Goal: Ask a question: Seek information or help from site administrators or community

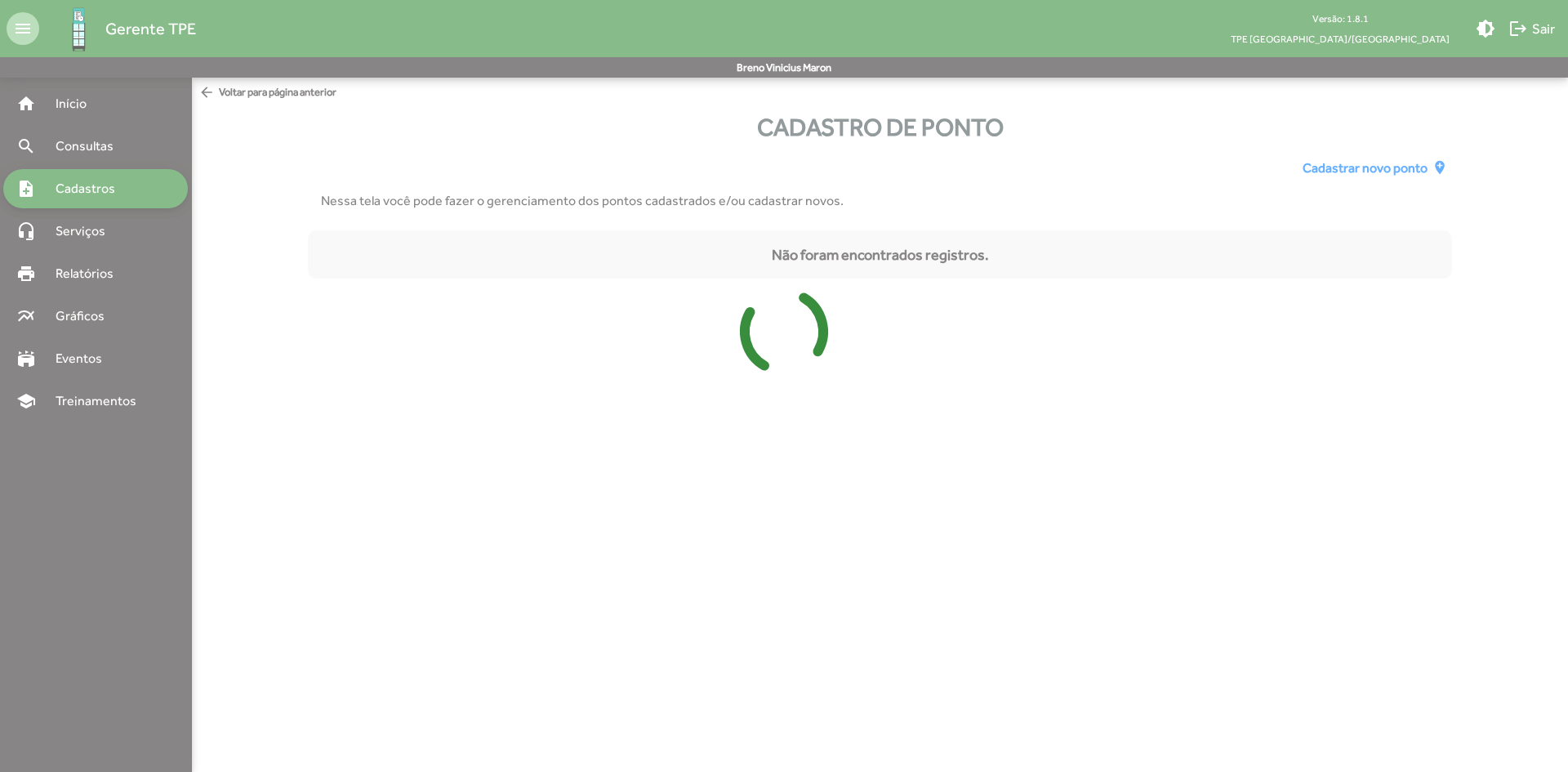
click at [148, 180] on div at bounding box center [784, 386] width 1568 height 772
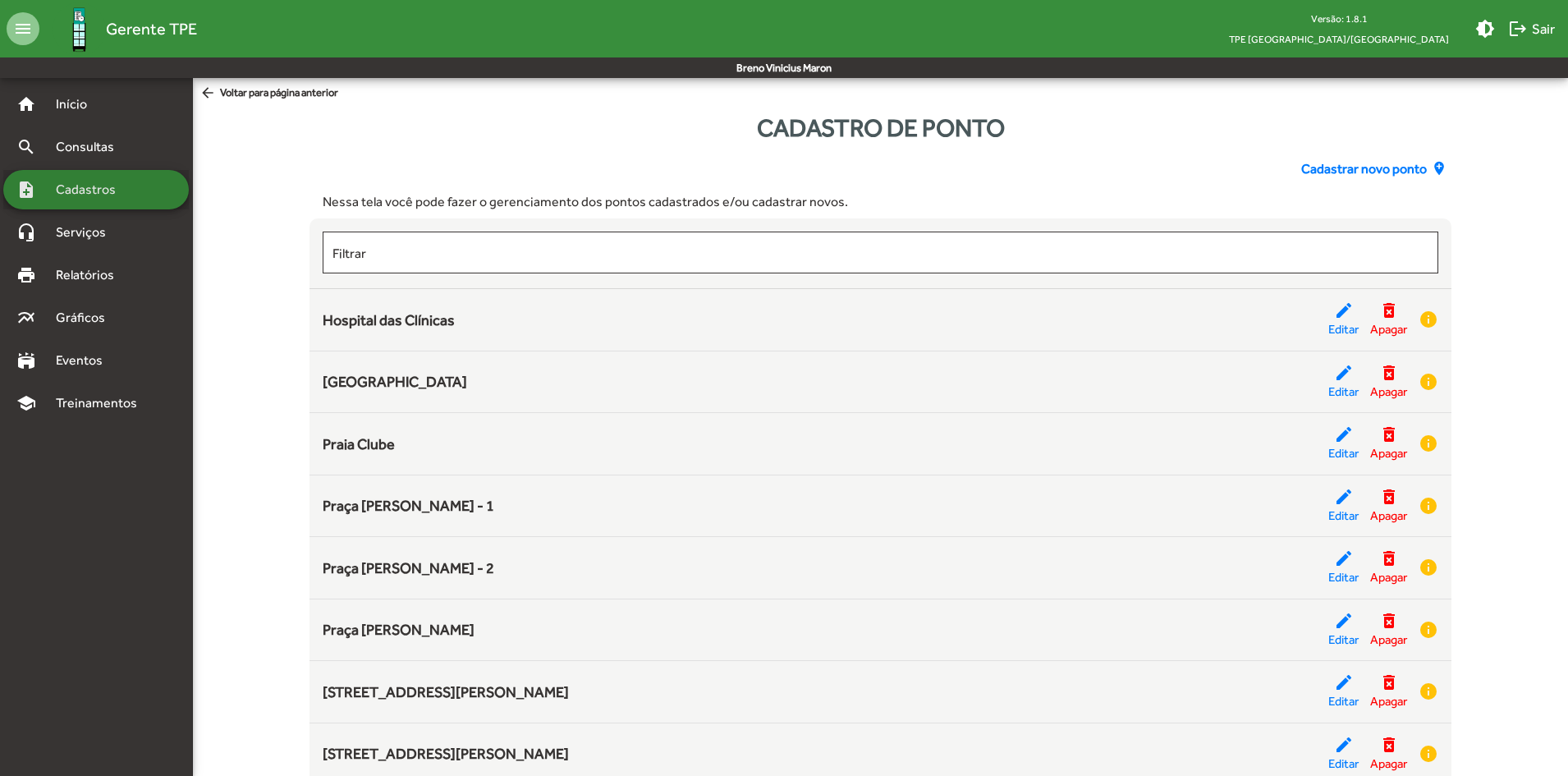
click at [115, 183] on span "Cadastros" at bounding box center [92, 189] width 91 height 20
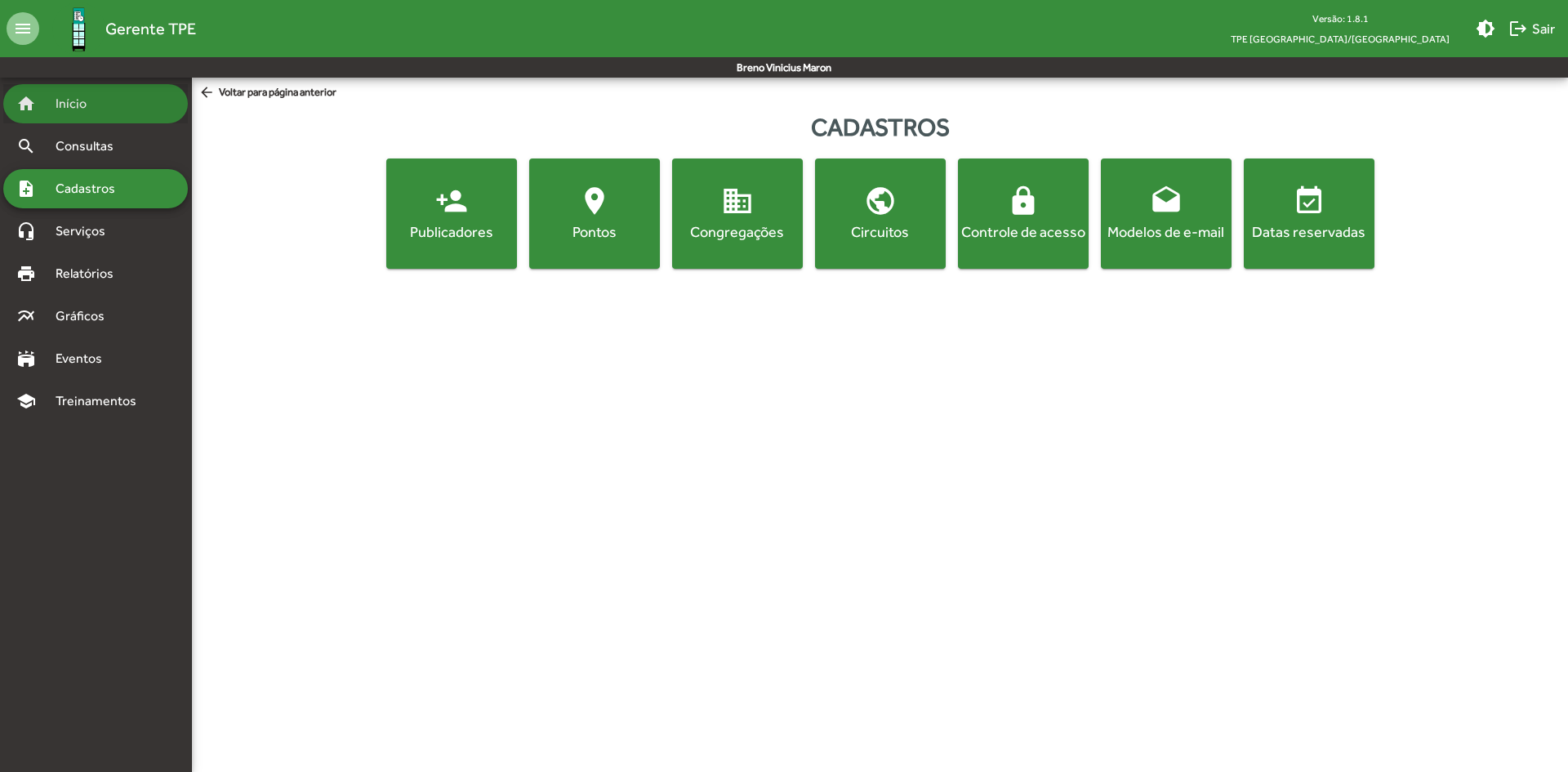
click at [81, 97] on span "Início" at bounding box center [78, 103] width 65 height 20
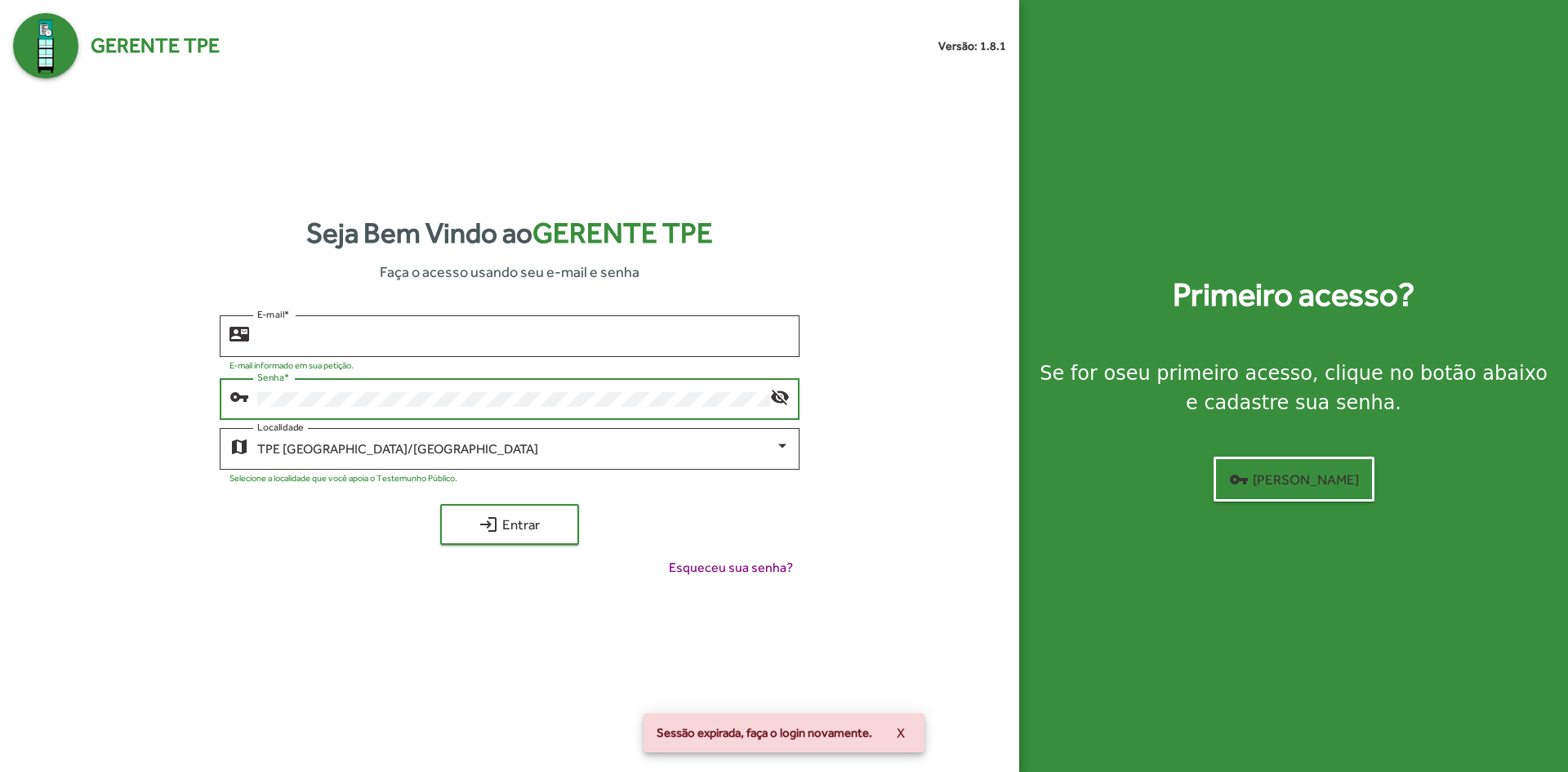
type input "**********"
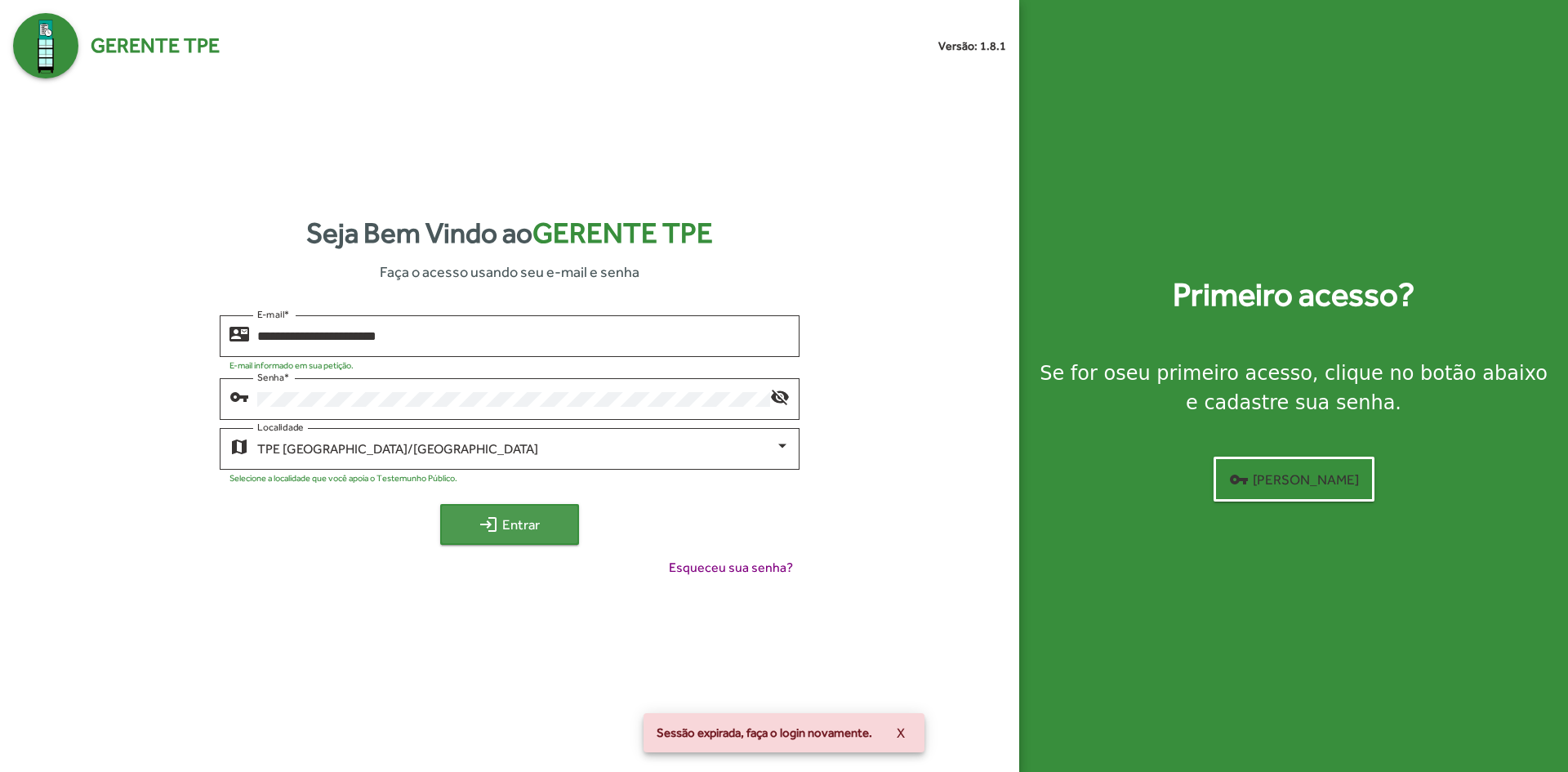
click at [540, 523] on span "login Entrar" at bounding box center [509, 524] width 109 height 29
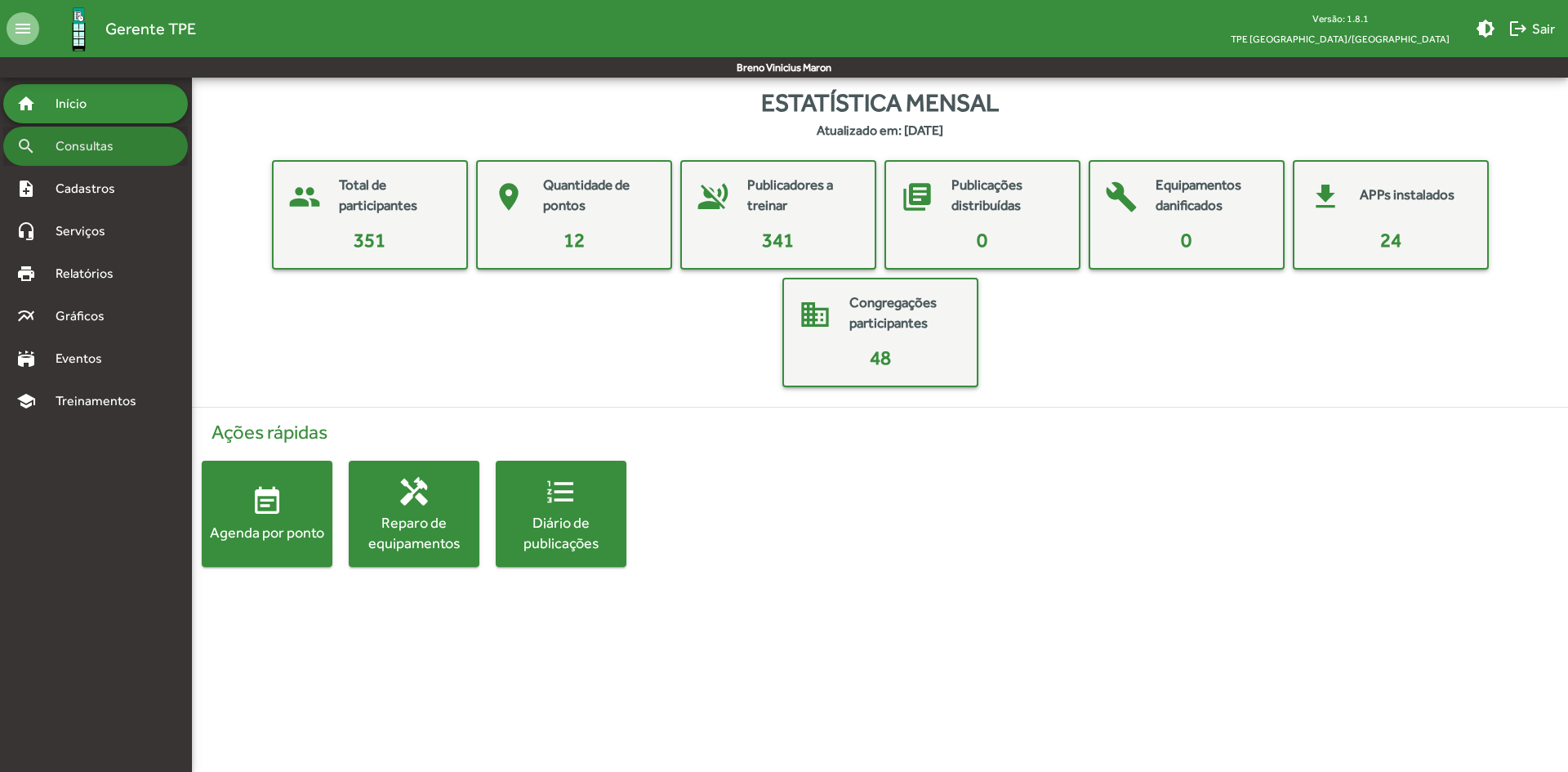
click at [146, 162] on div "search Consultas" at bounding box center [96, 146] width 184 height 39
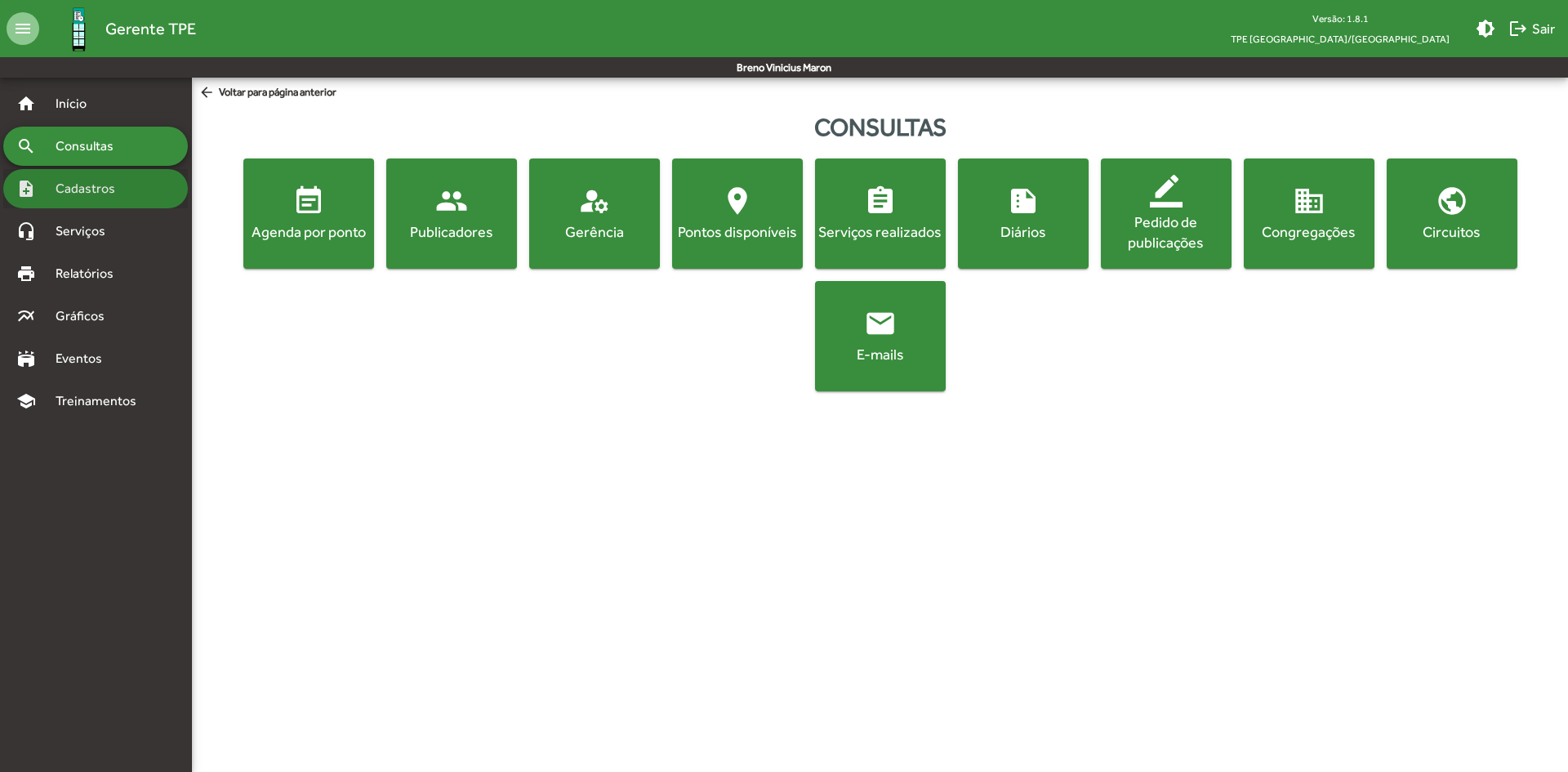
click at [114, 200] on div "note_add Cadastros" at bounding box center [96, 189] width 184 height 39
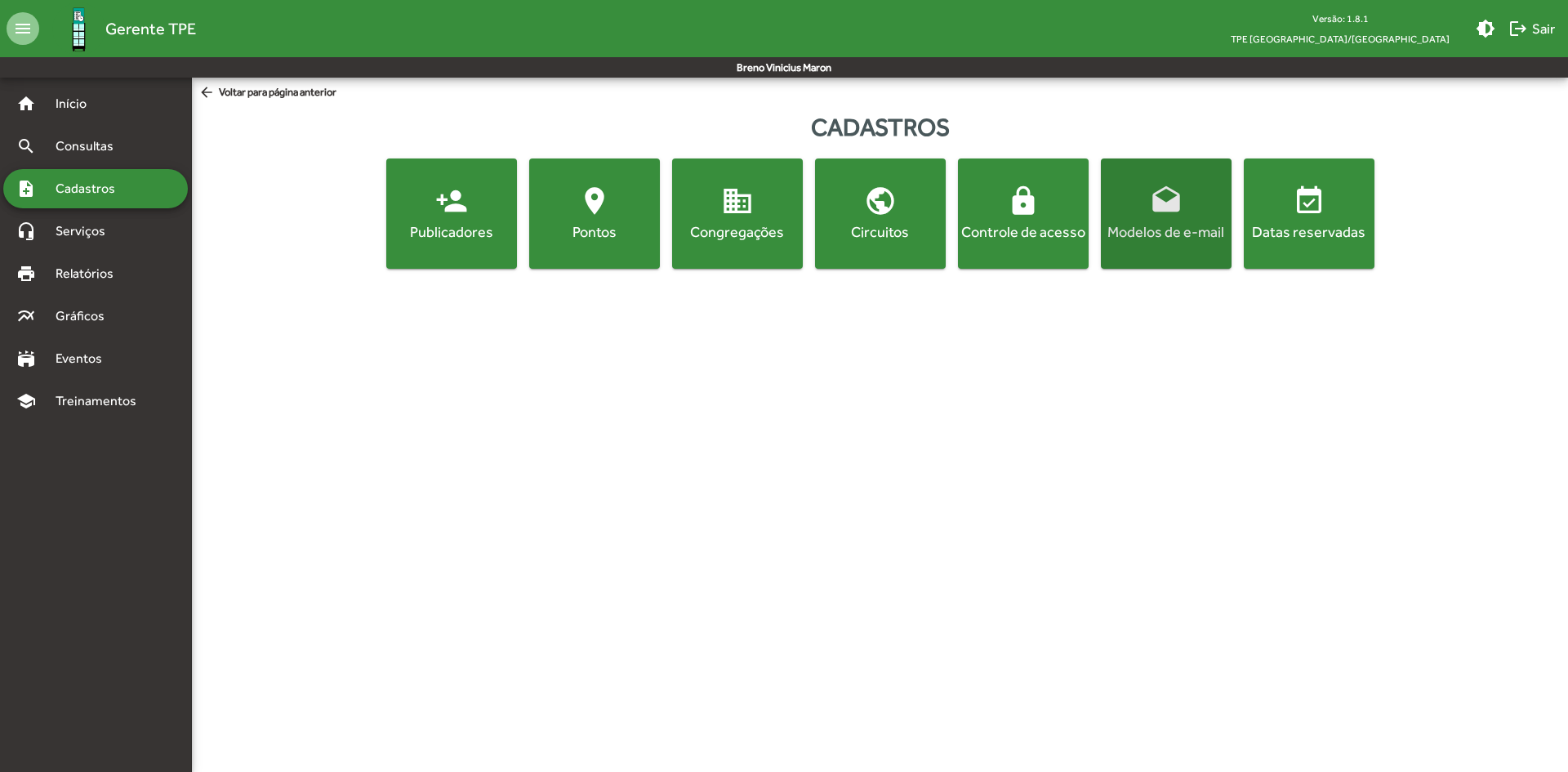
click at [1111, 177] on button "drafts Modelos de e-mail" at bounding box center [1165, 213] width 131 height 110
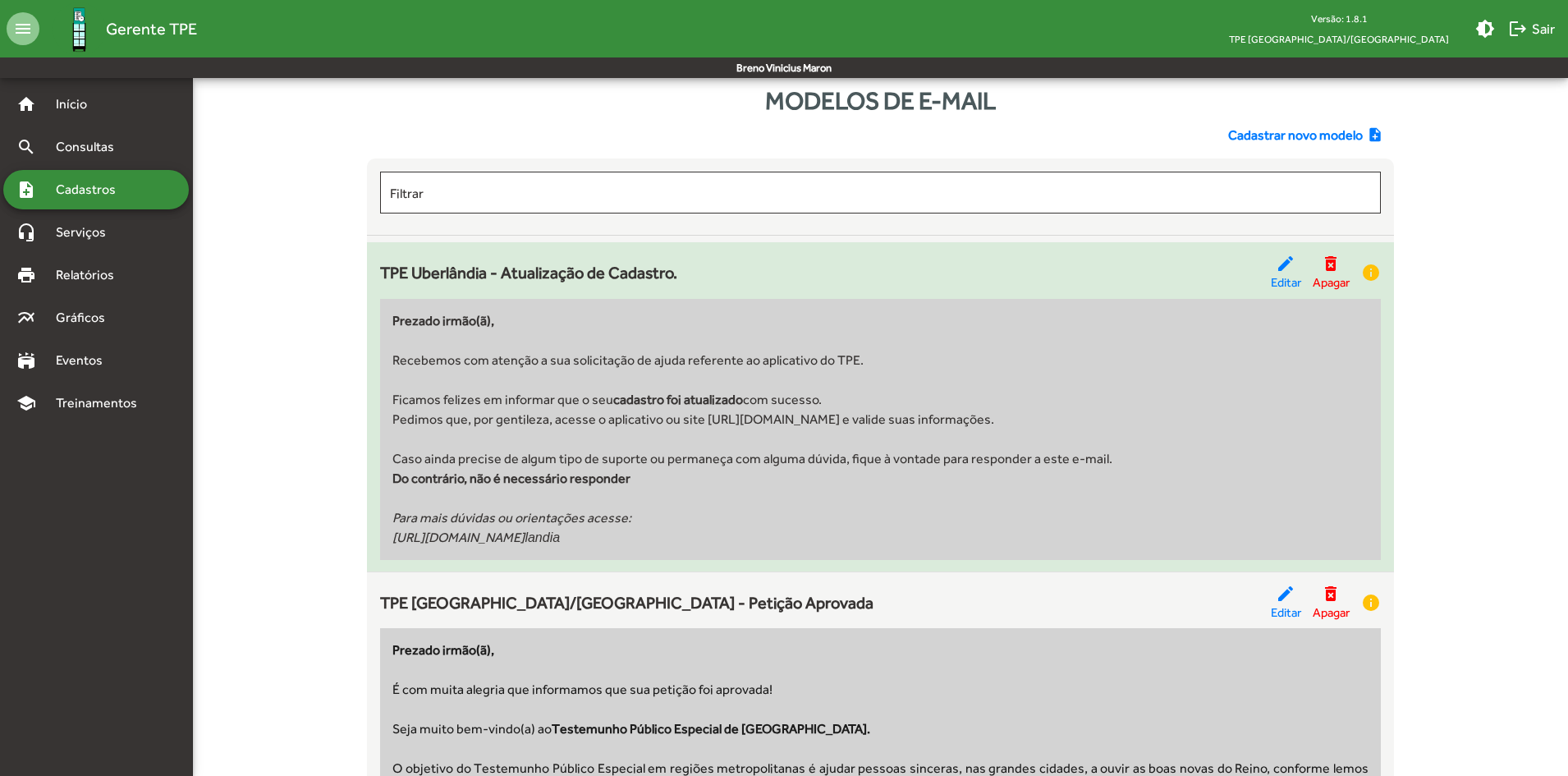
scroll to position [27, 0]
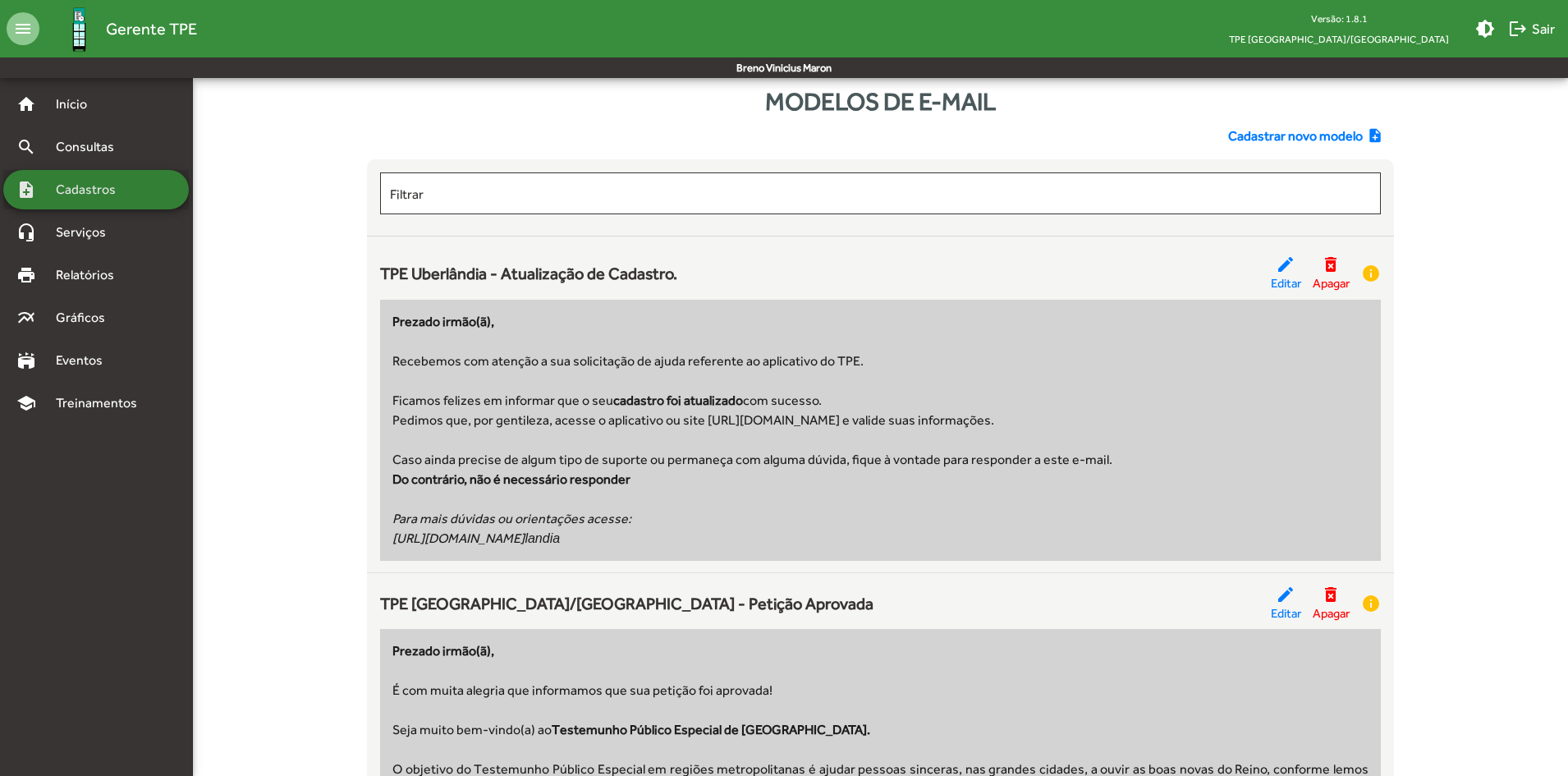
click at [118, 195] on span "Cadastros" at bounding box center [92, 189] width 91 height 20
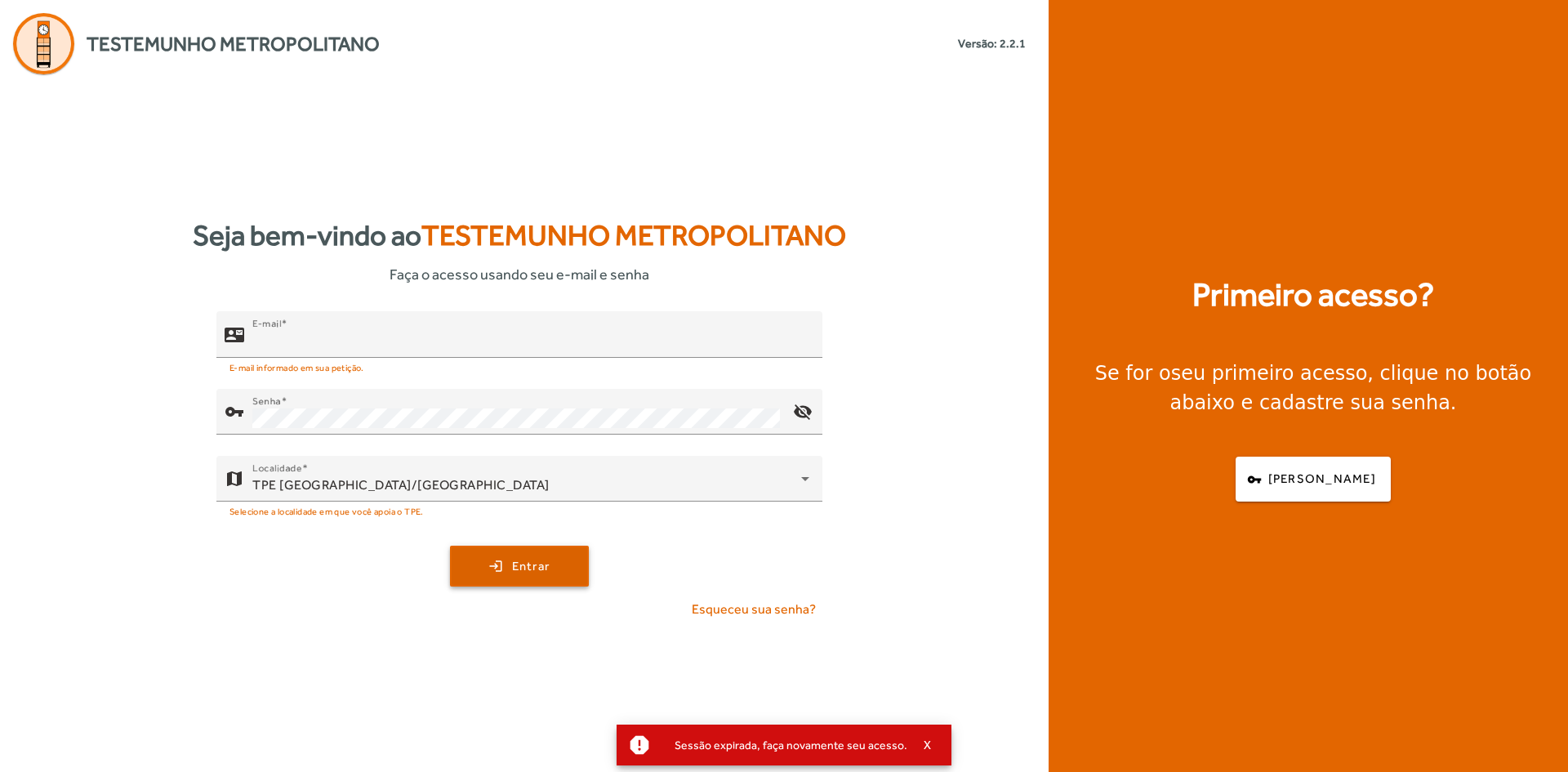
type input "**********"
click at [479, 560] on span "submit" at bounding box center [519, 566] width 136 height 39
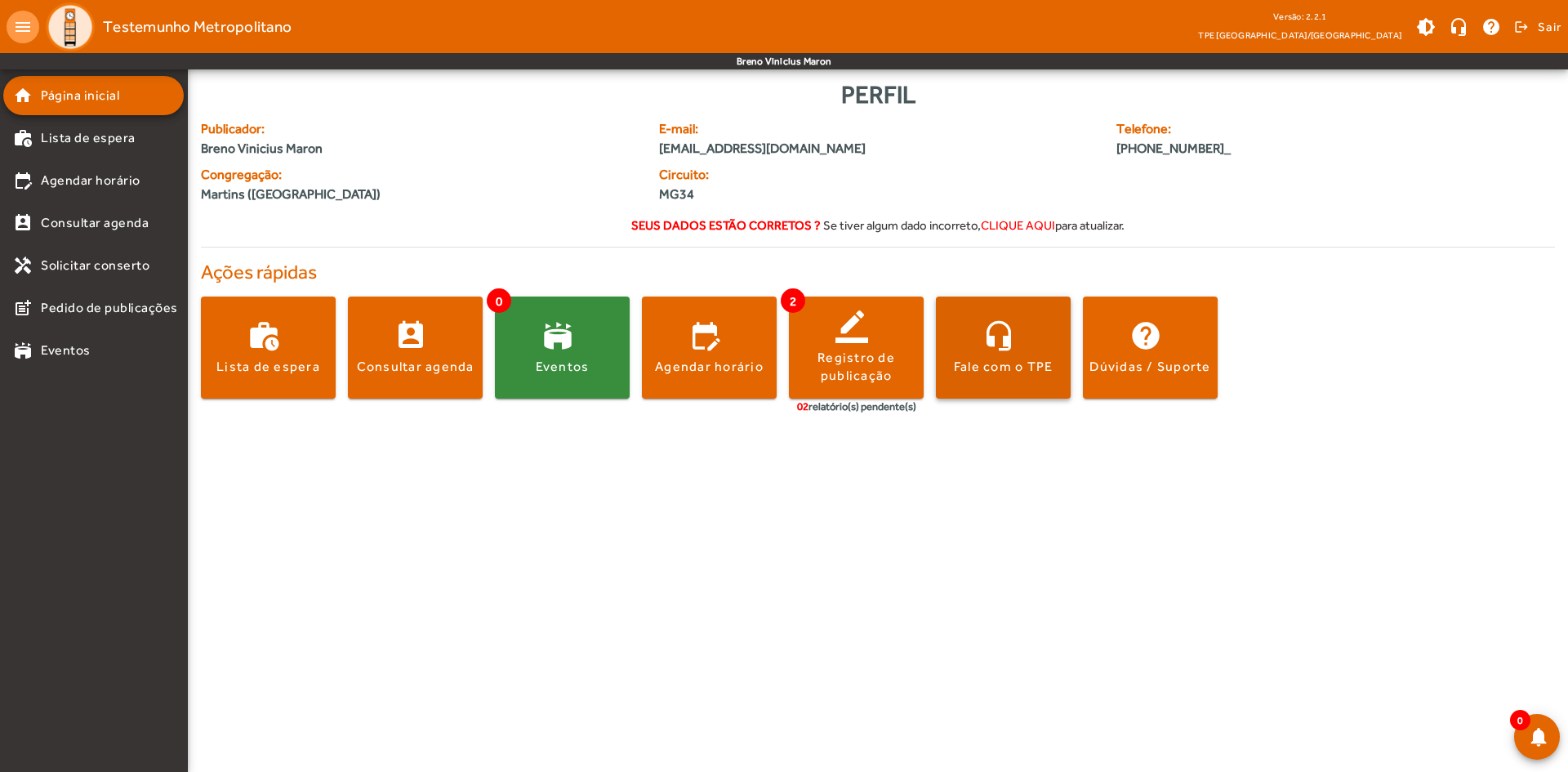
click at [979, 373] on div "Fale com o TPE" at bounding box center [1003, 366] width 100 height 18
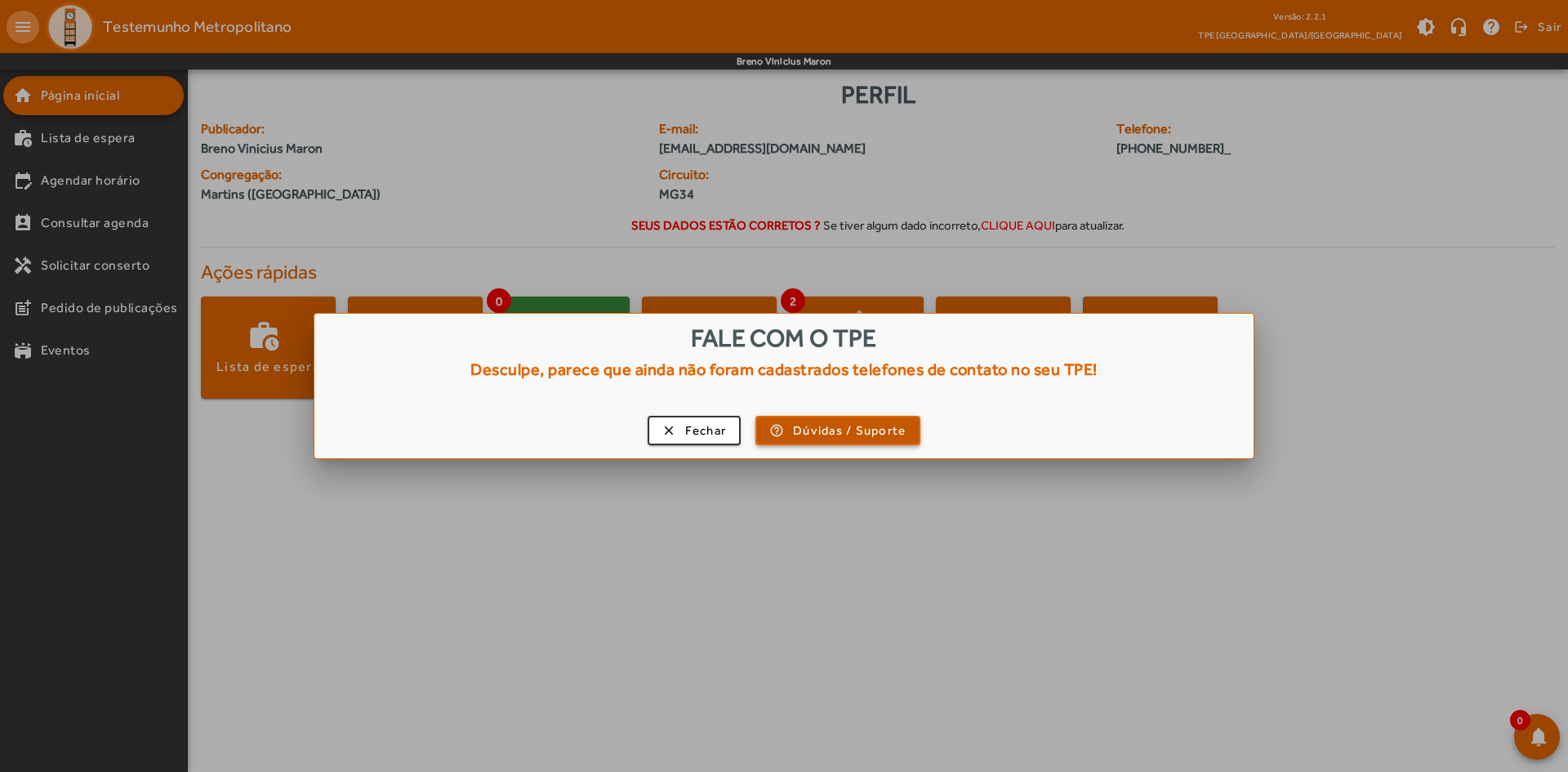
click at [801, 427] on span "Dúvidas / Suporte" at bounding box center [850, 431] width 113 height 19
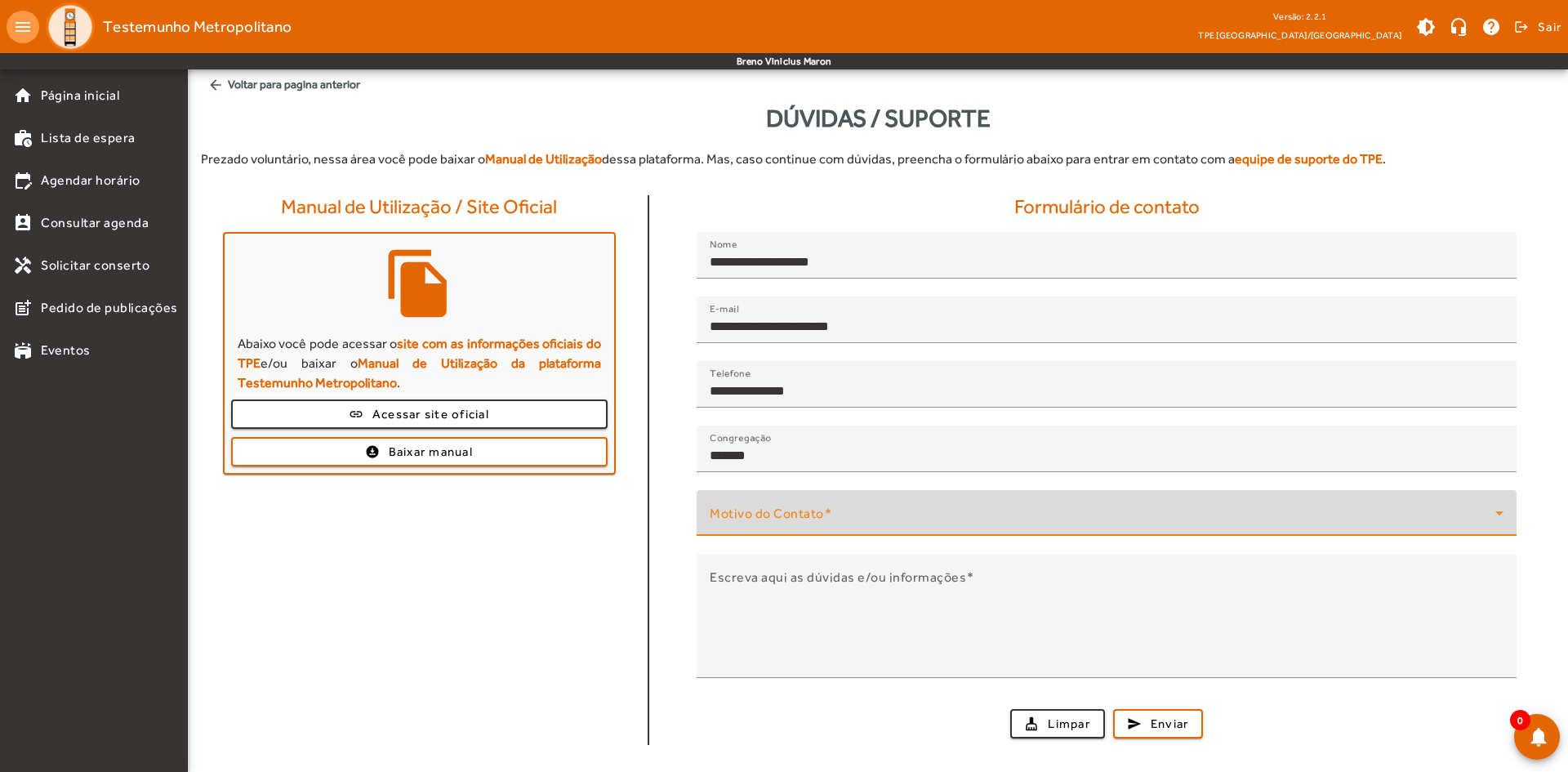
click at [822, 514] on span at bounding box center [1102, 519] width 786 height 20
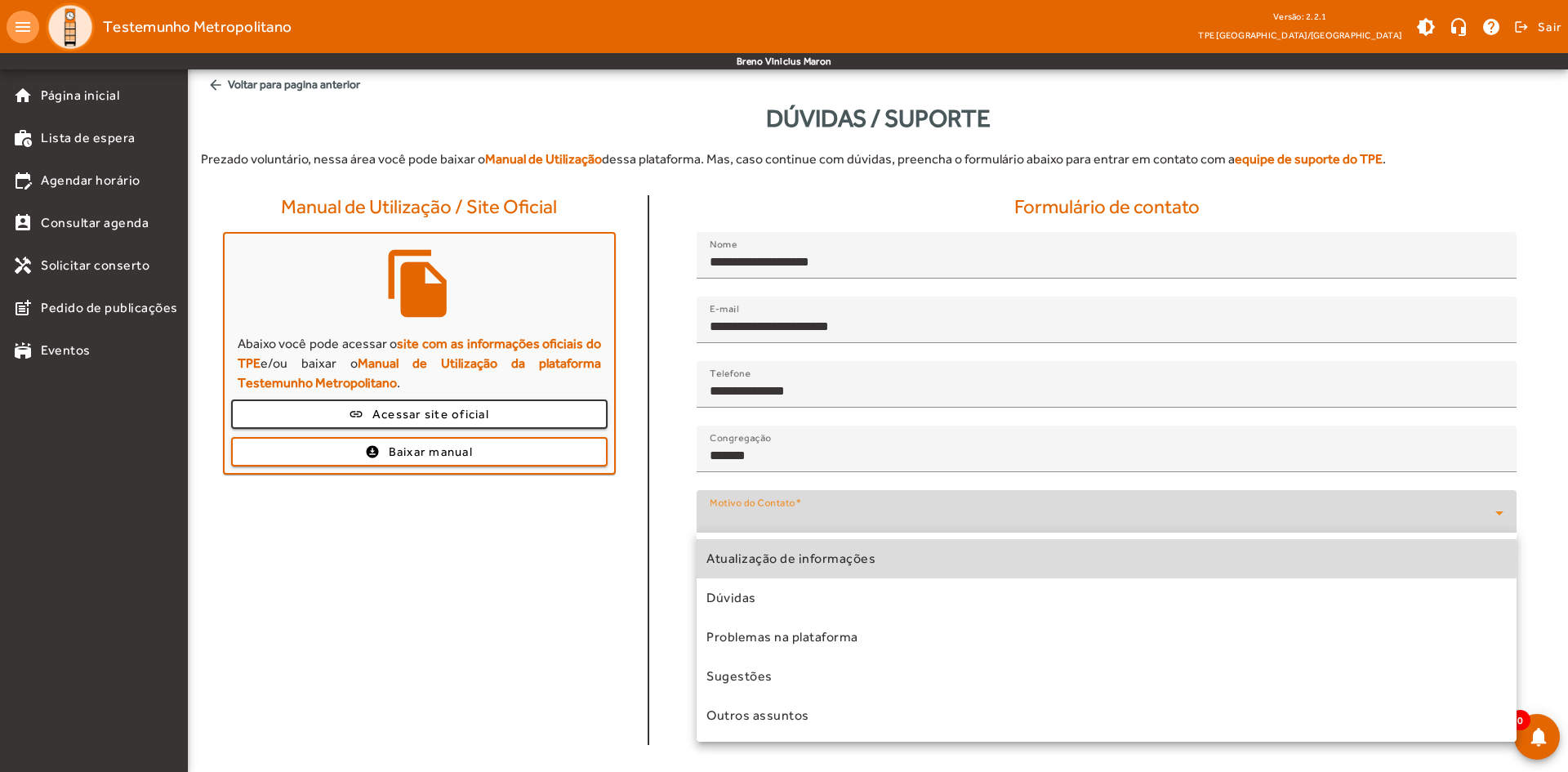
click at [810, 558] on span "Atualização de informações" at bounding box center [791, 558] width 169 height 20
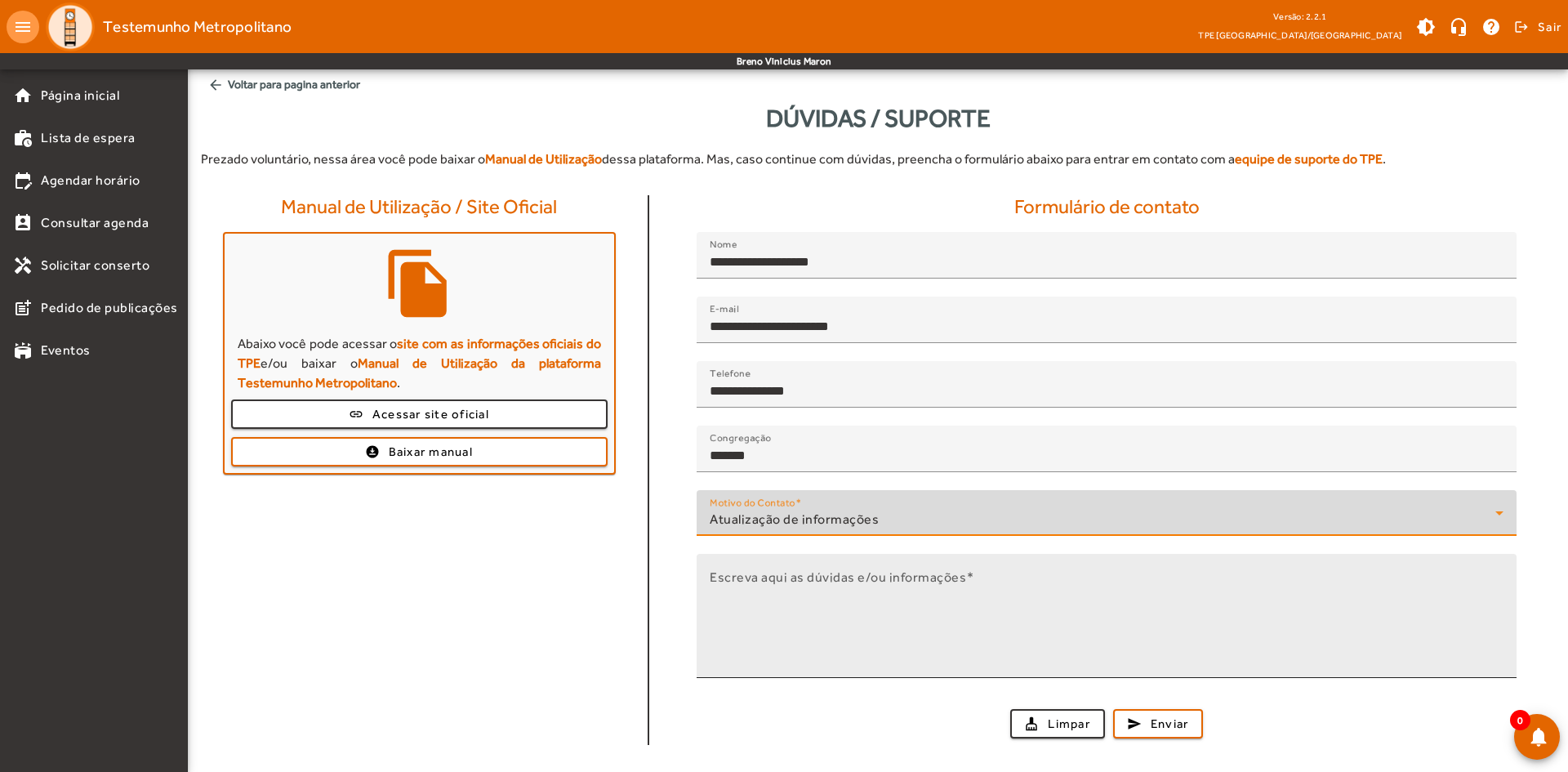
click at [796, 589] on textarea "Escreva aqui as dúvidas e/ou informações" at bounding box center [1106, 622] width 793 height 98
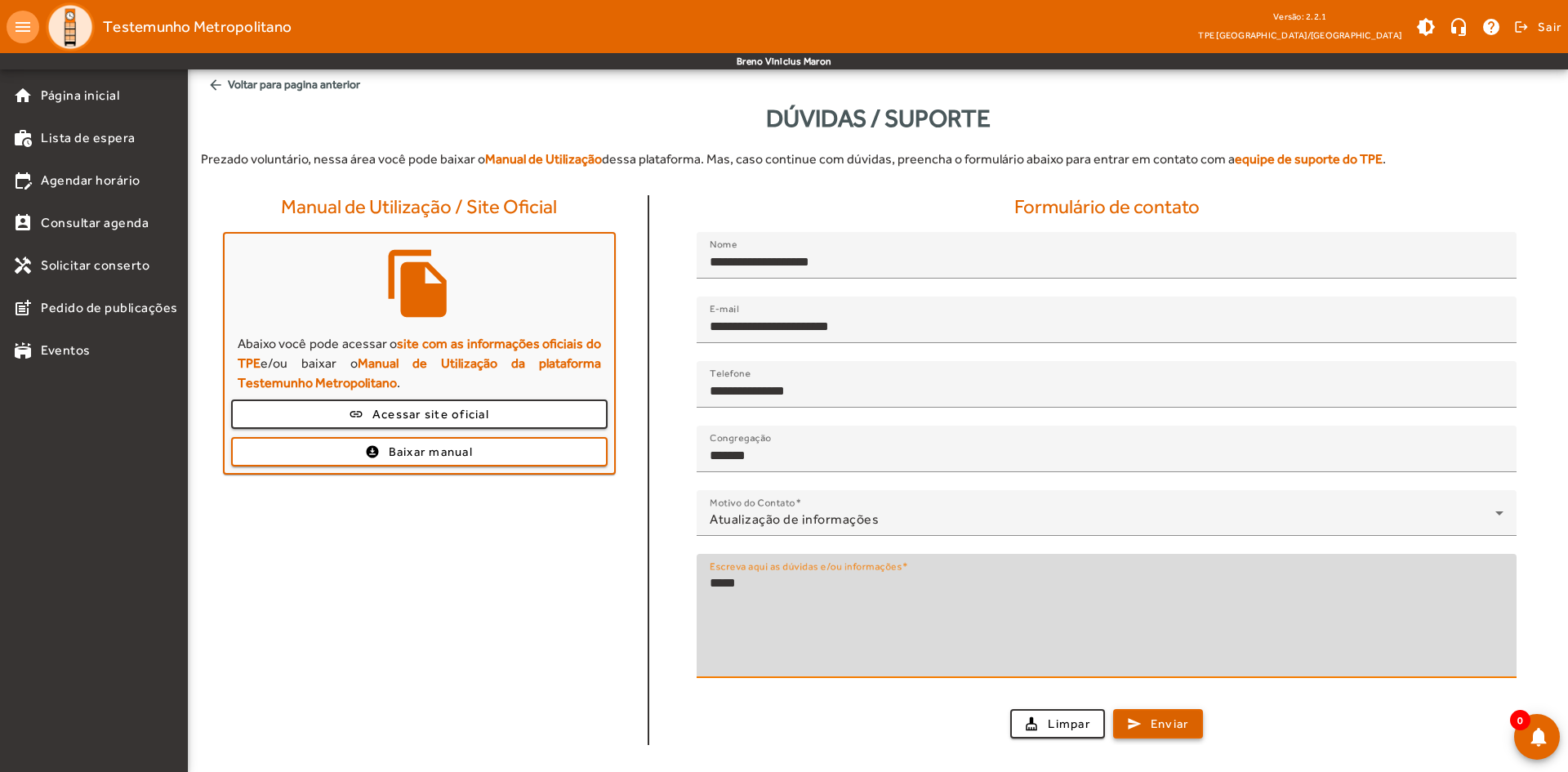
type textarea "*****"
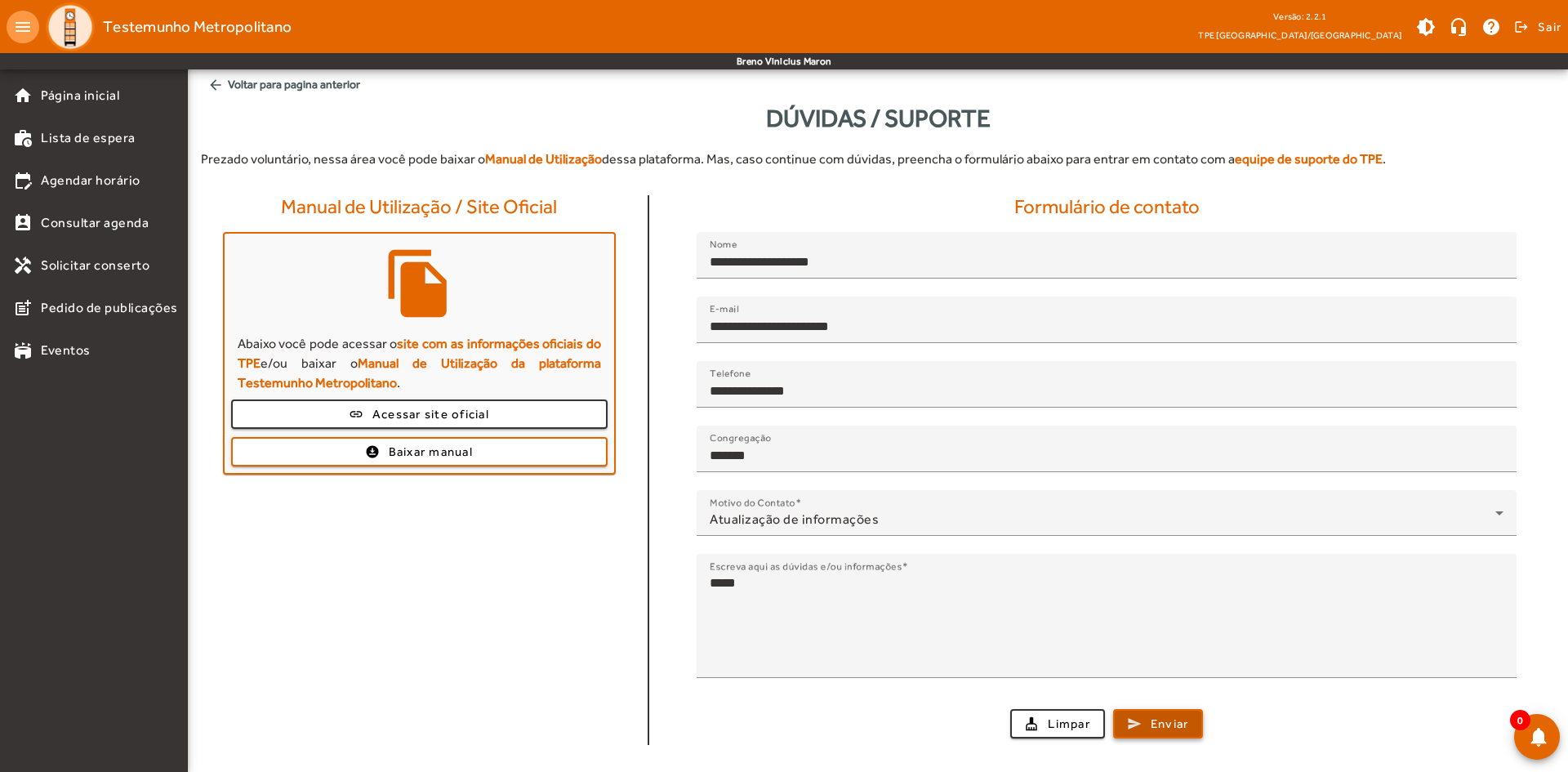
click at [1180, 733] on span "submit" at bounding box center [1159, 723] width 87 height 39
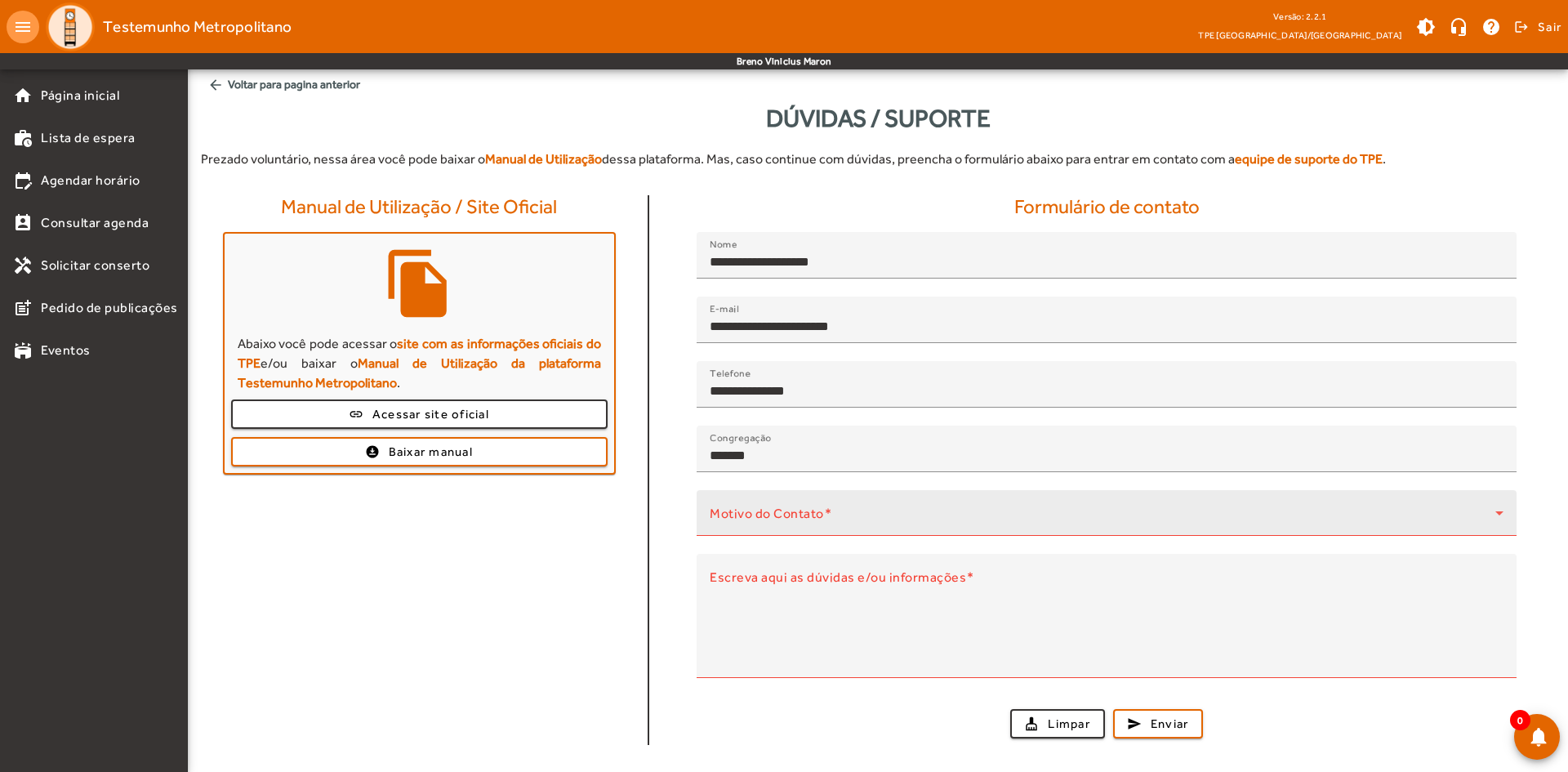
click at [795, 526] on div "Motivo do Contato" at bounding box center [1106, 513] width 793 height 46
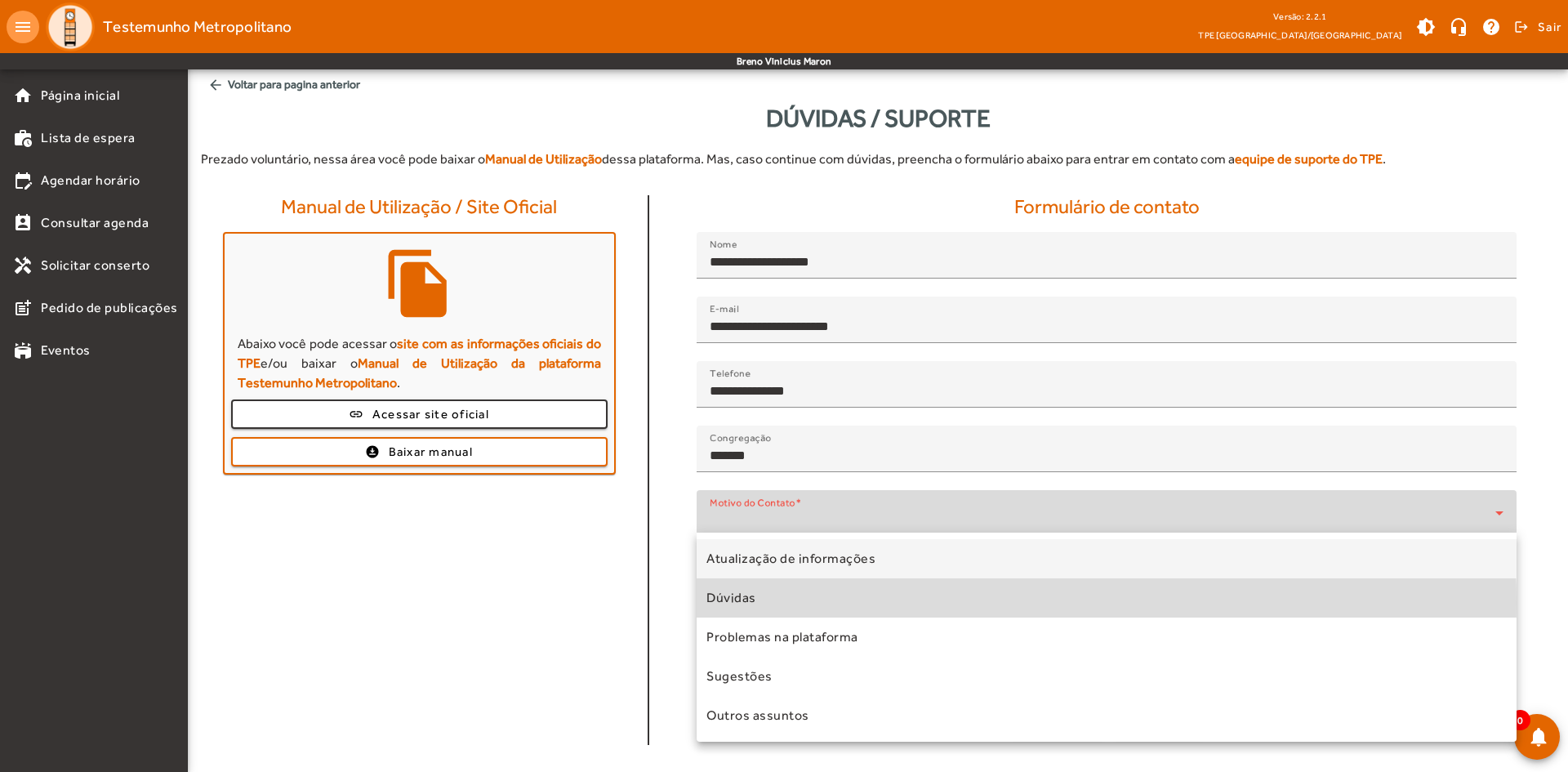
click at [807, 602] on mat-option "Dúvidas" at bounding box center [1106, 598] width 820 height 39
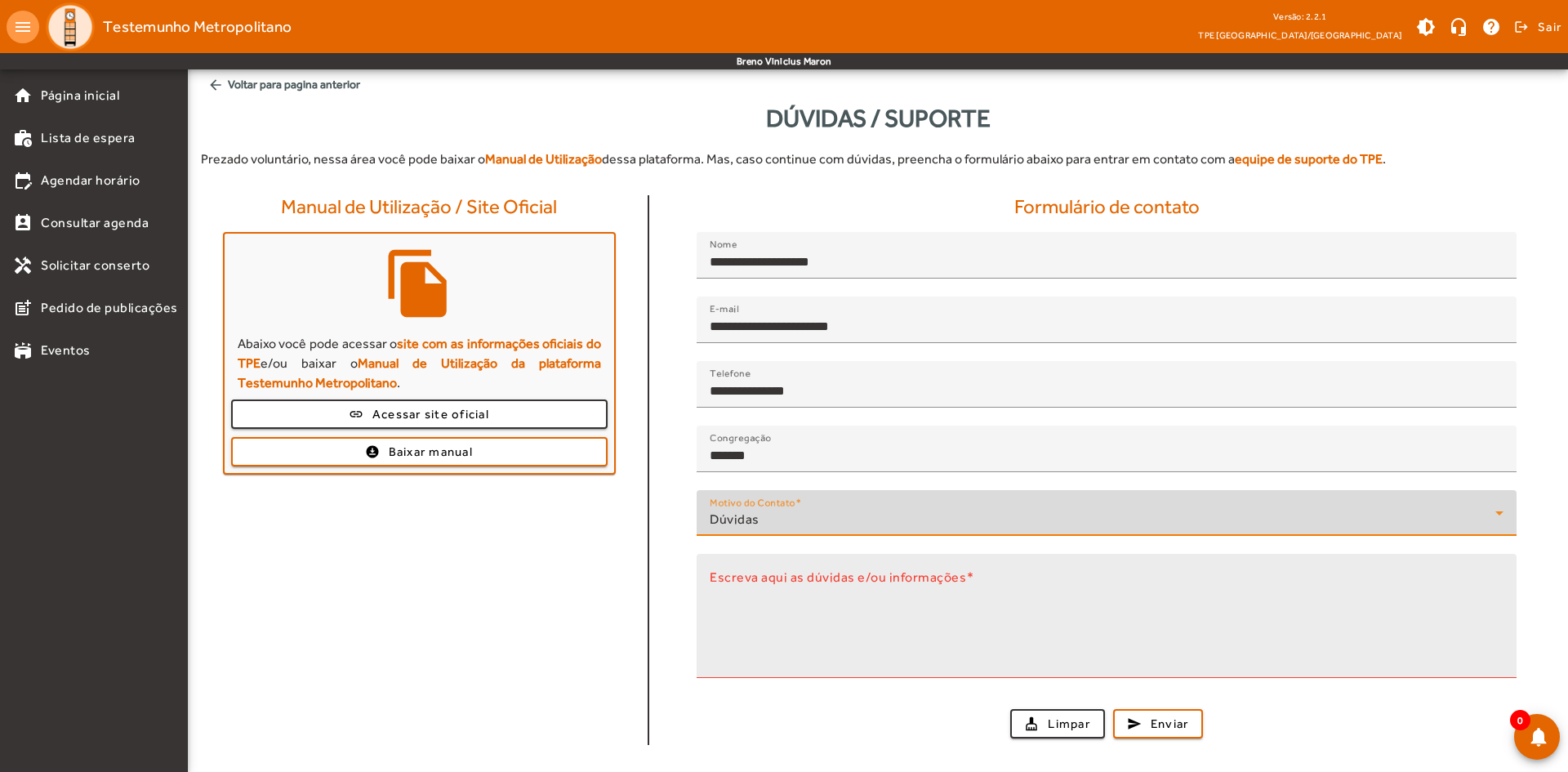
click at [866, 593] on textarea "Escreva aqui as dúvidas e/ou informações" at bounding box center [1106, 622] width 793 height 98
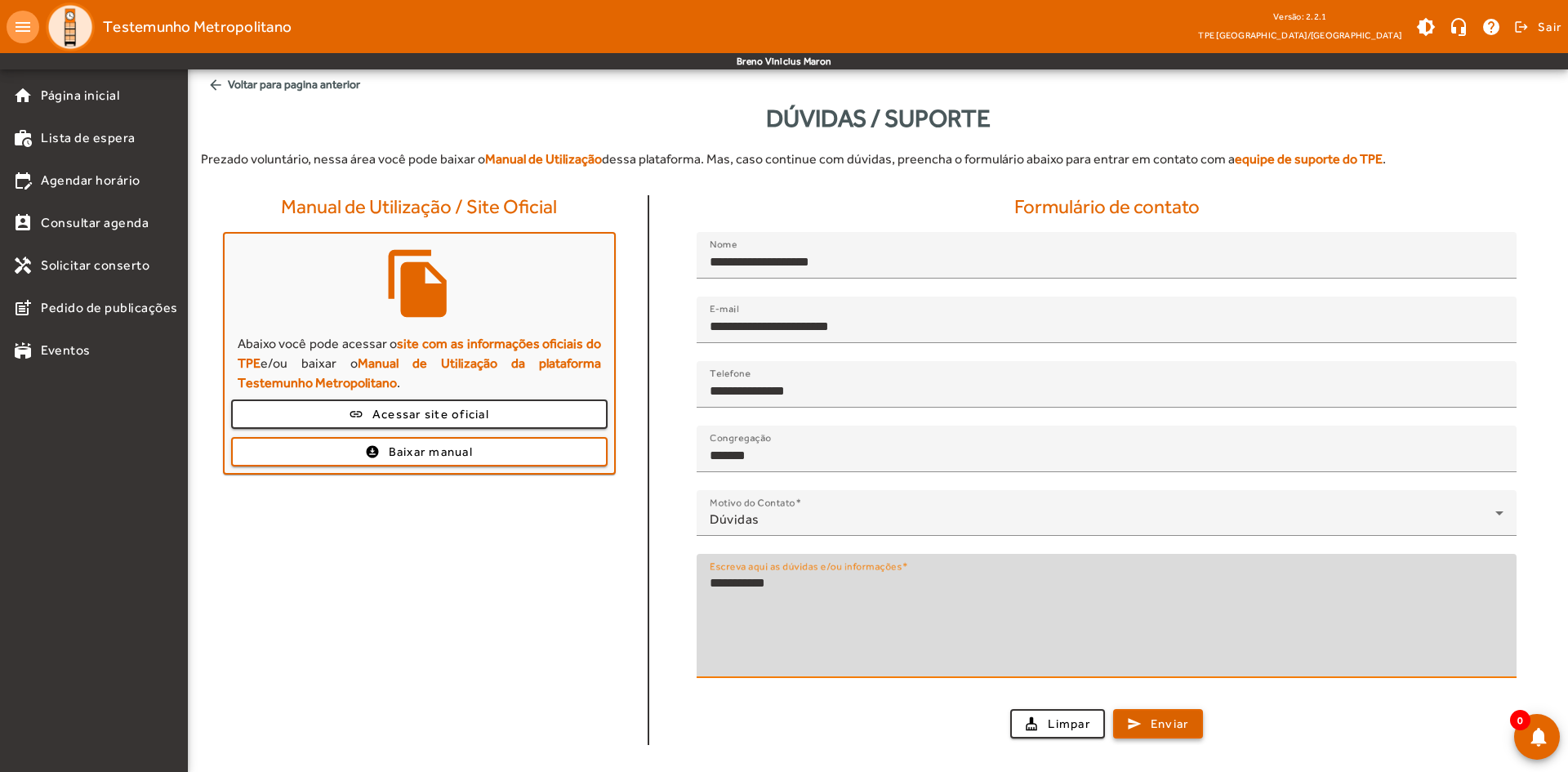
type textarea "**********"
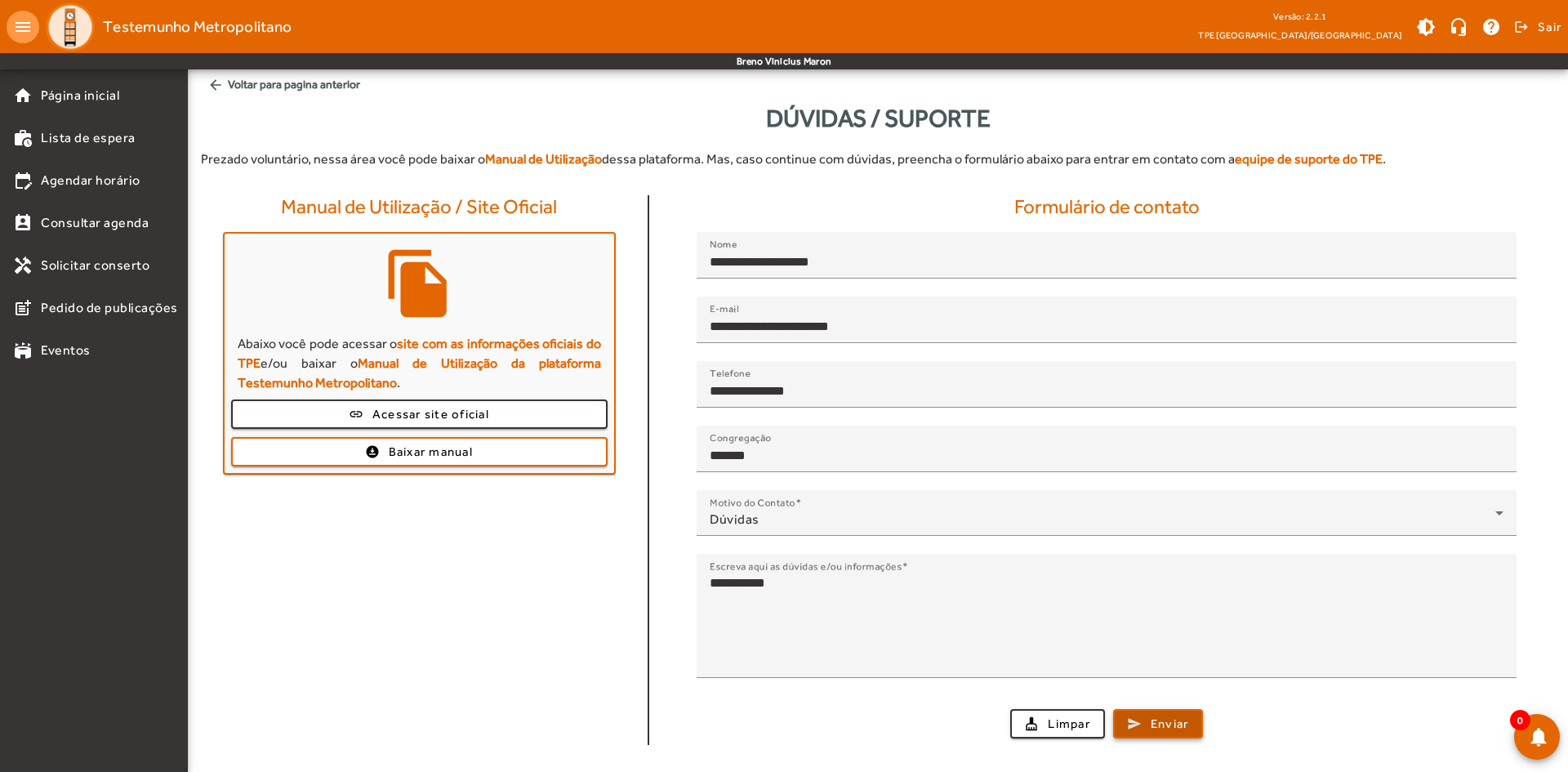
click at [1171, 733] on span "submit" at bounding box center [1159, 723] width 87 height 39
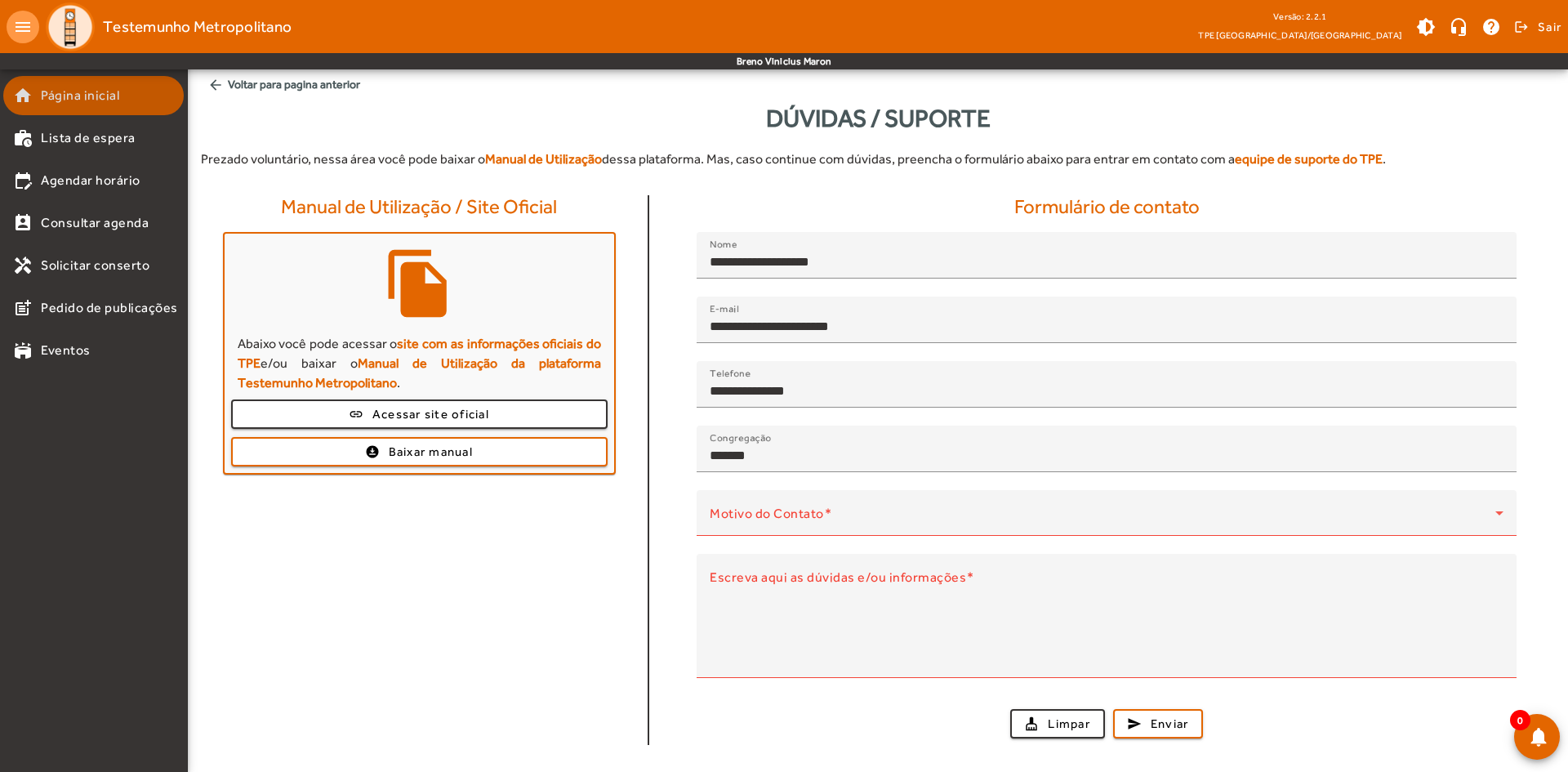
click at [71, 92] on span "Página inicial" at bounding box center [80, 96] width 78 height 20
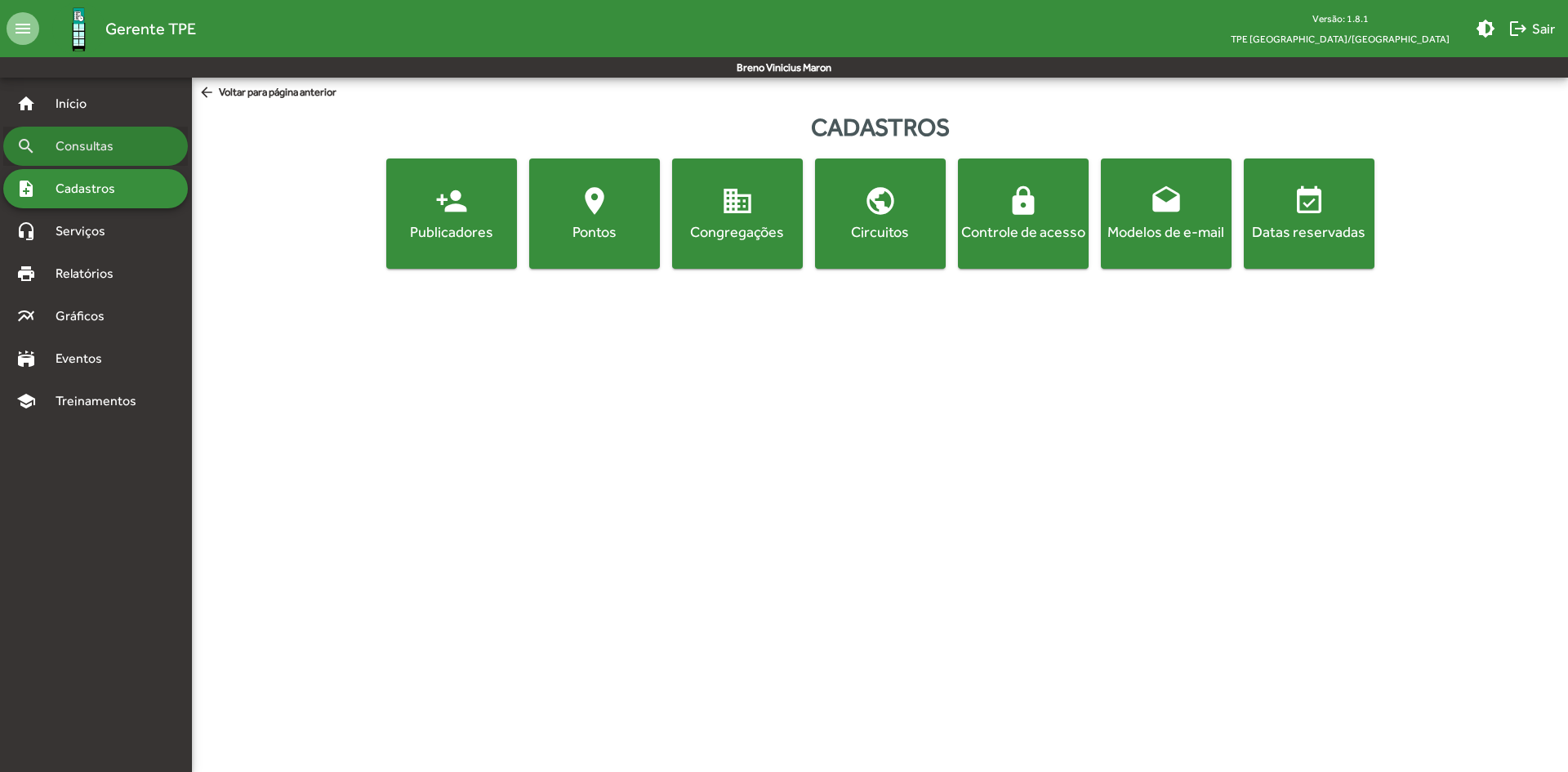
click at [131, 148] on span "Consultas" at bounding box center [90, 146] width 89 height 20
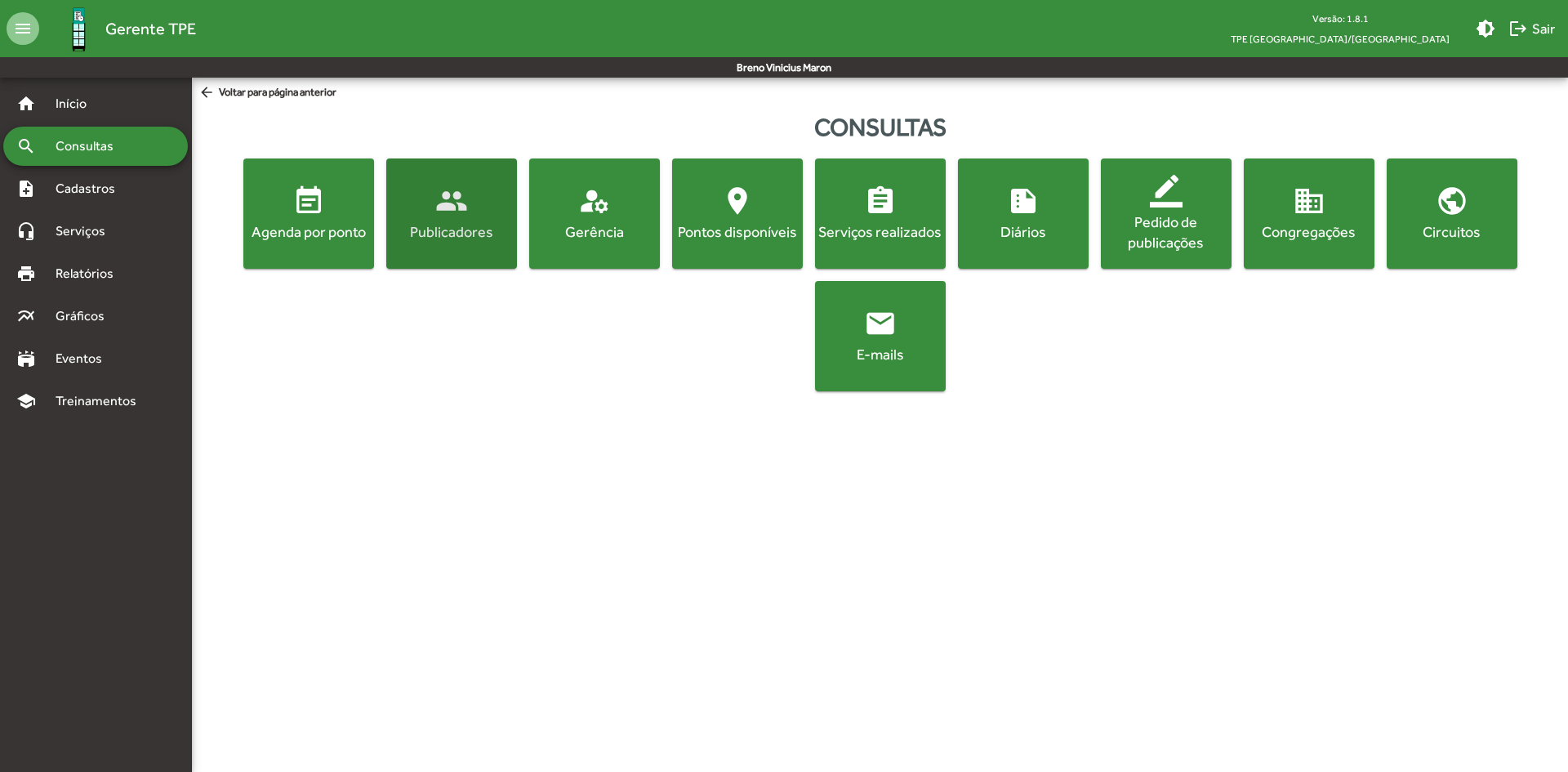
click at [498, 235] on div "Publicadores" at bounding box center [452, 231] width 125 height 20
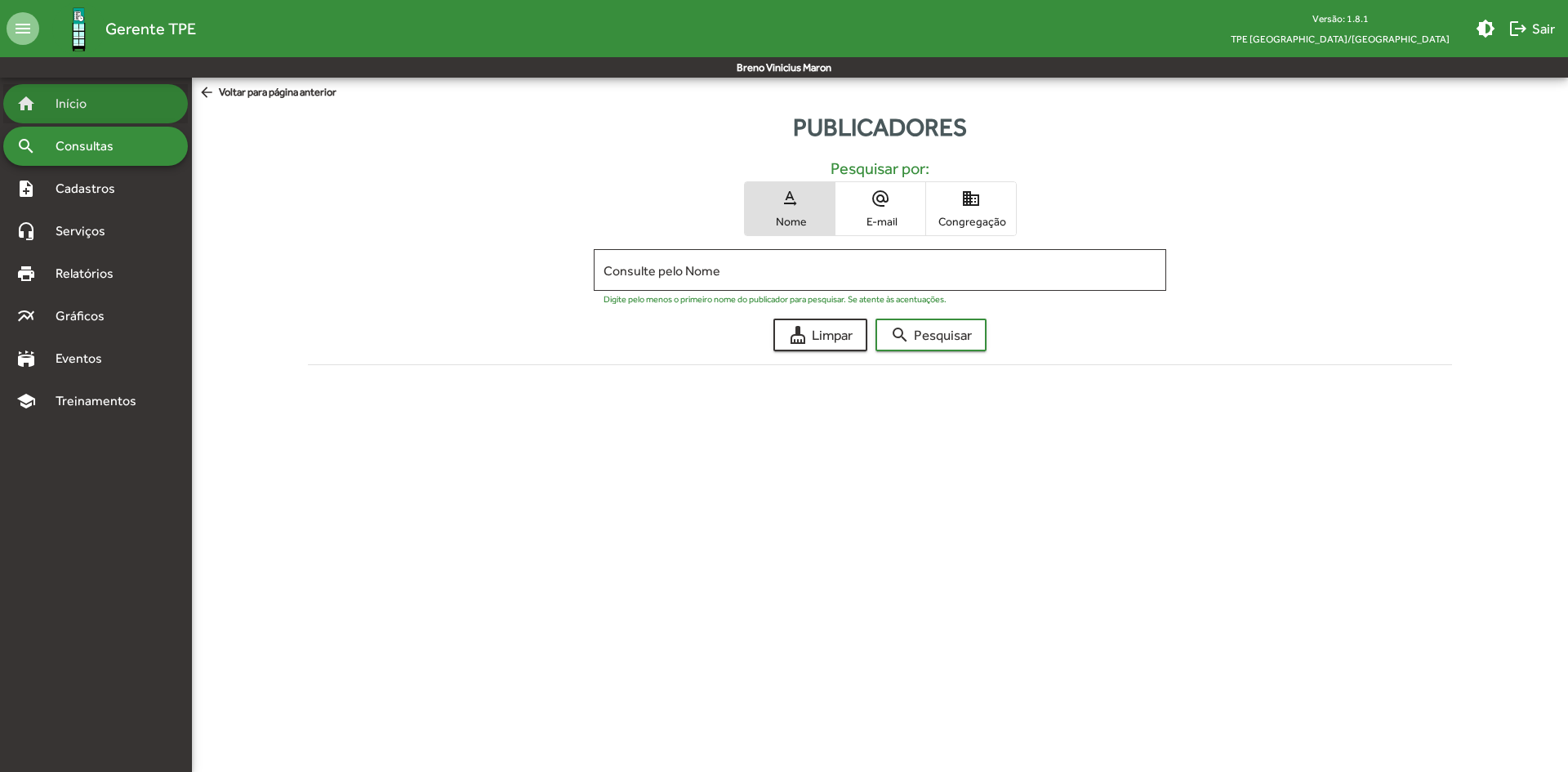
click at [110, 112] on div "home Início" at bounding box center [96, 104] width 184 height 39
